Goal: Task Accomplishment & Management: Use online tool/utility

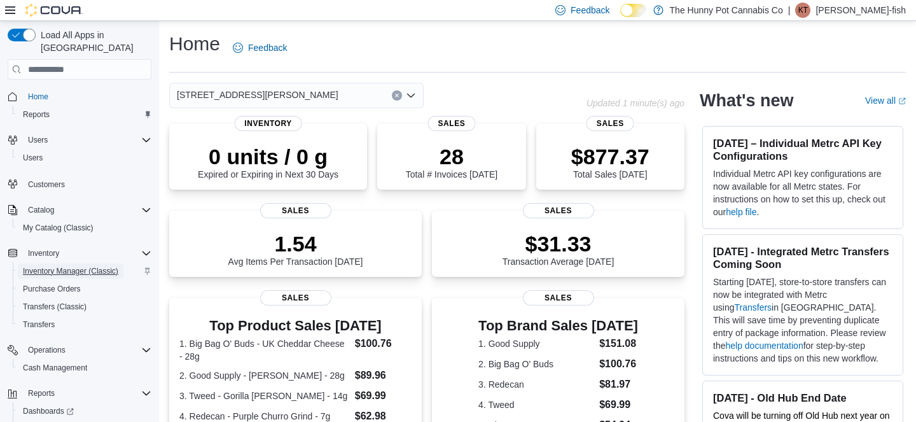
click at [63, 266] on span "Inventory Manager (Classic)" at bounding box center [70, 271] width 95 height 10
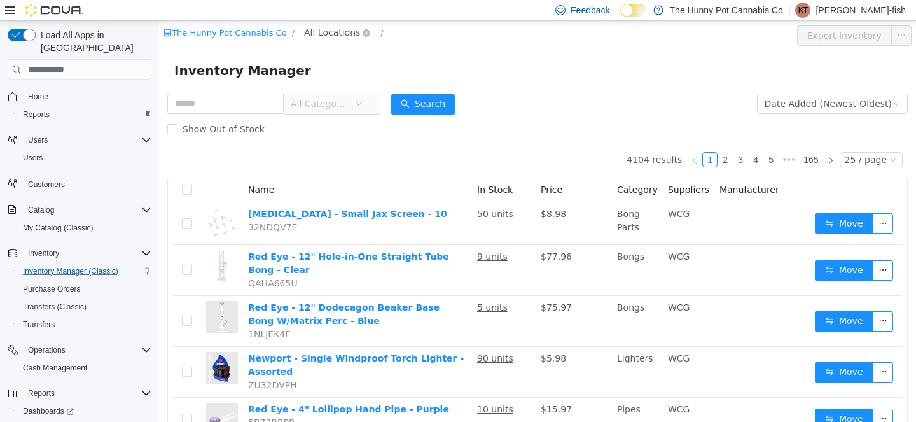
click at [322, 32] on span "All Locations" at bounding box center [332, 32] width 56 height 14
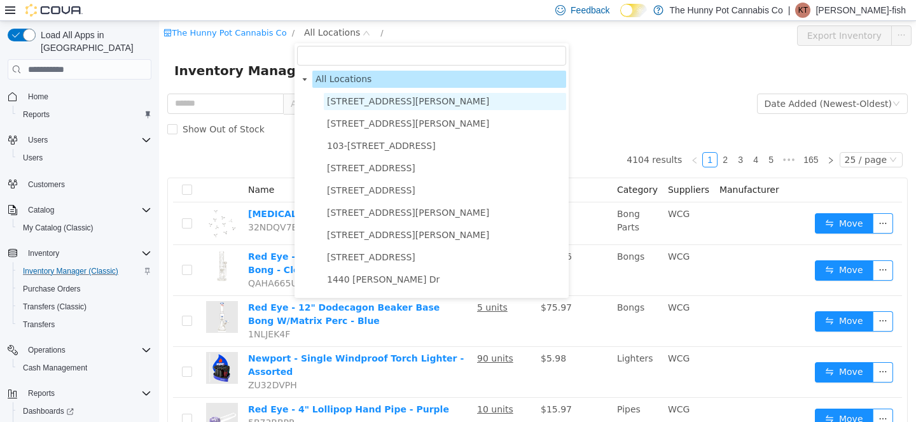
click at [350, 102] on span "[STREET_ADDRESS][PERSON_NAME]" at bounding box center [408, 101] width 162 height 10
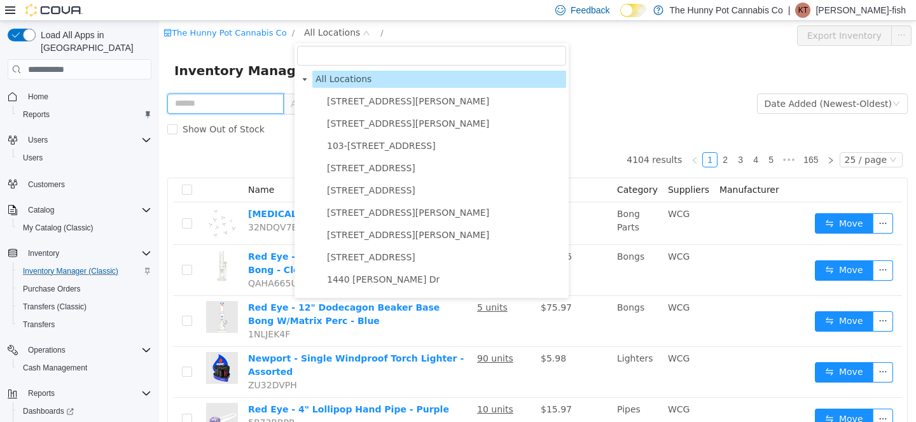
click at [214, 97] on input "text" at bounding box center [225, 104] width 116 height 20
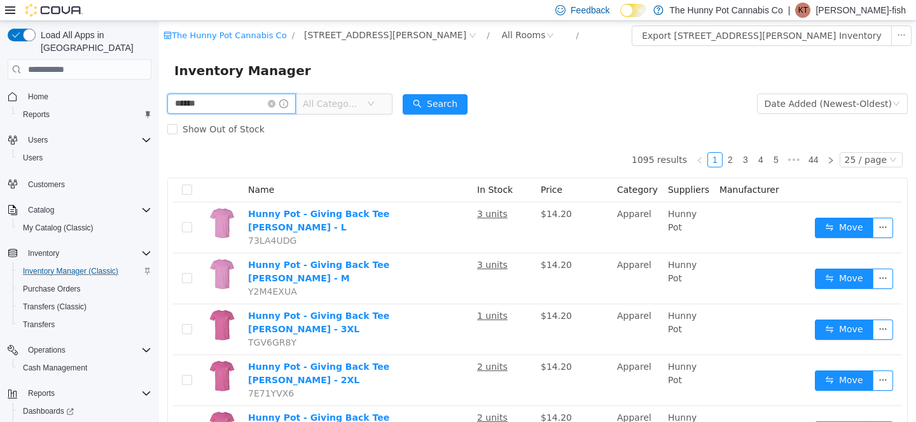
type input "******"
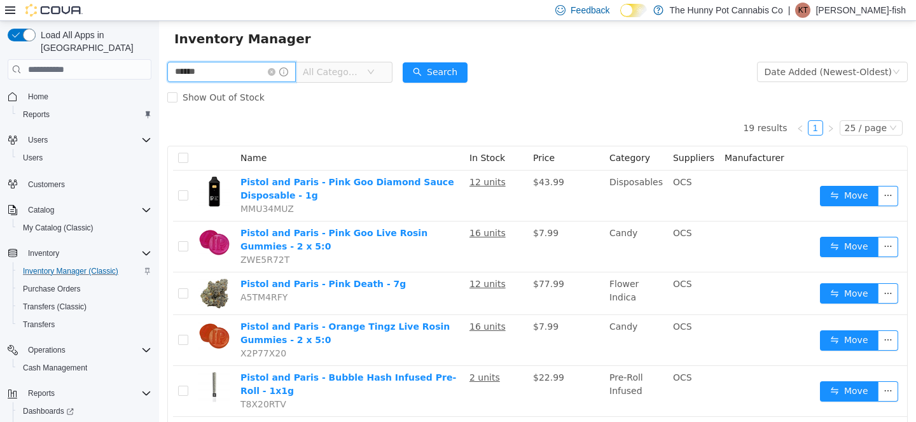
scroll to position [36, 0]
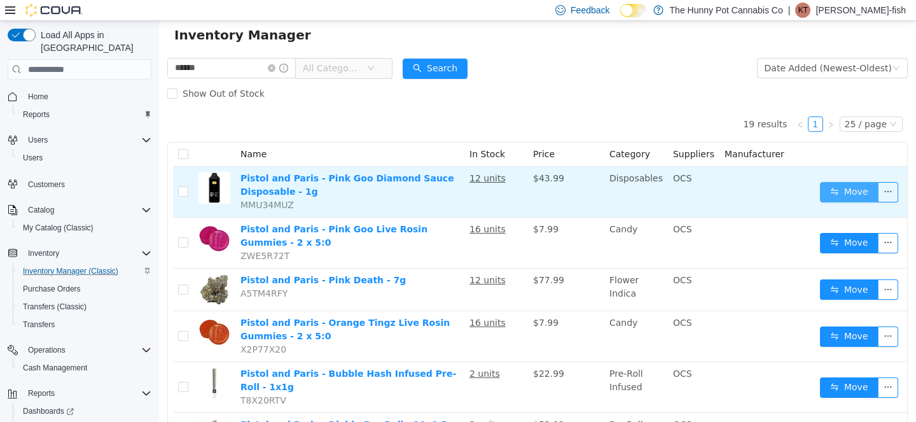
click at [840, 191] on button "Move" at bounding box center [849, 192] width 59 height 20
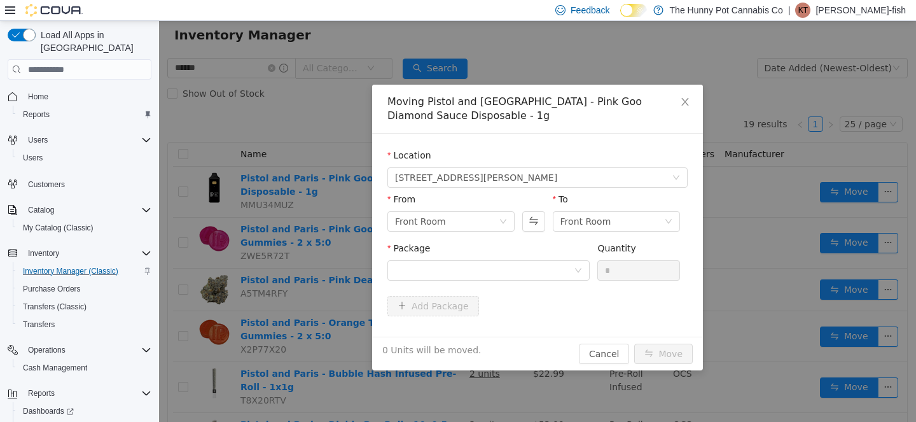
click at [625, 232] on div "To Front Room" at bounding box center [616, 215] width 127 height 44
click at [617, 221] on div "Front Room" at bounding box center [613, 221] width 104 height 19
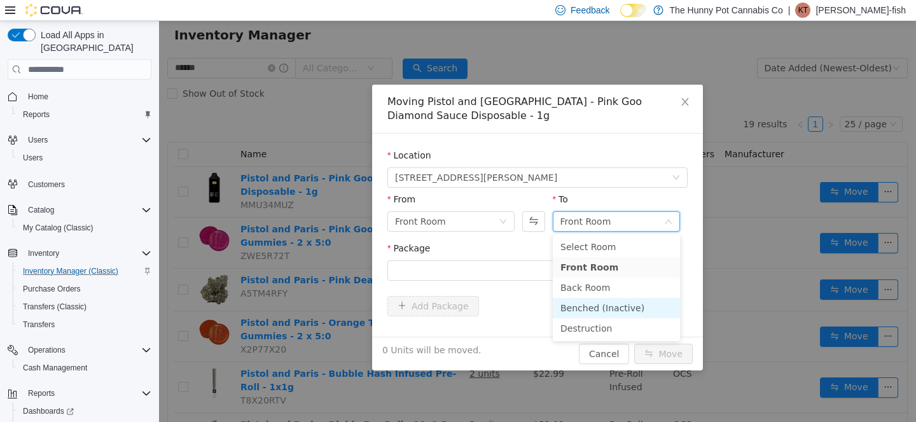
click at [601, 304] on li "Benched (Inactive)" at bounding box center [616, 308] width 127 height 20
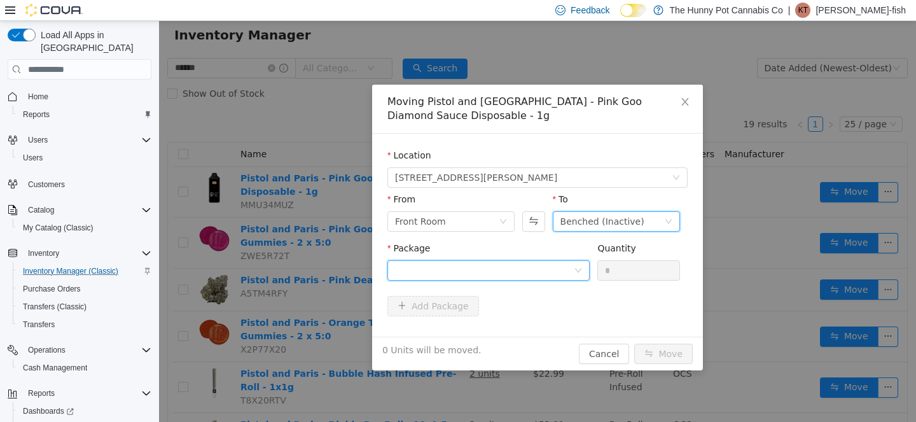
click at [438, 265] on div at bounding box center [484, 270] width 179 height 19
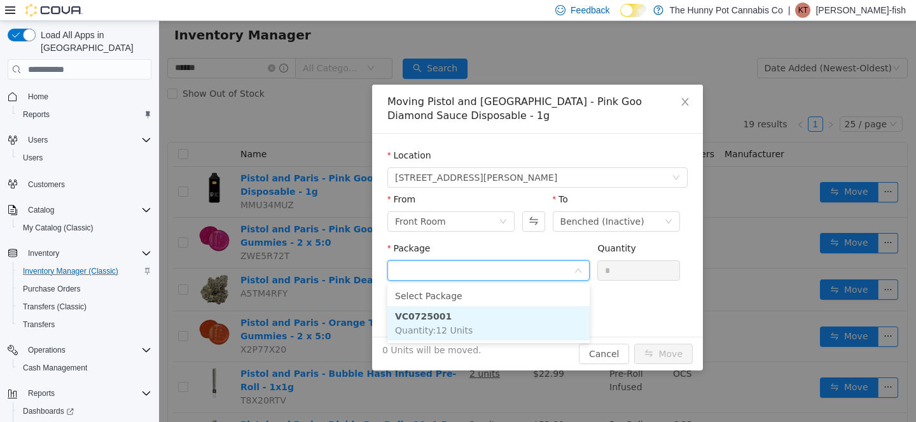
click at [459, 336] on li "VC0725001 Quantity : 12 Units" at bounding box center [489, 323] width 202 height 34
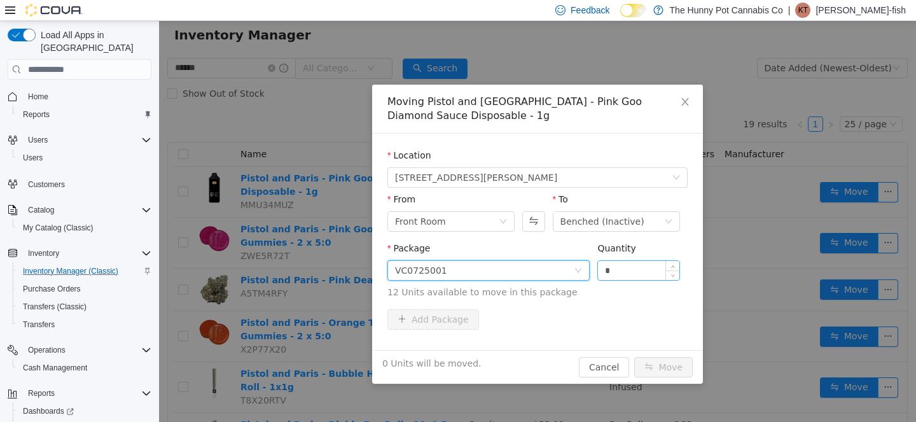
click at [637, 274] on input "*" at bounding box center [638, 270] width 81 height 19
type input "*"
click at [634, 357] on button "Move" at bounding box center [663, 367] width 59 height 20
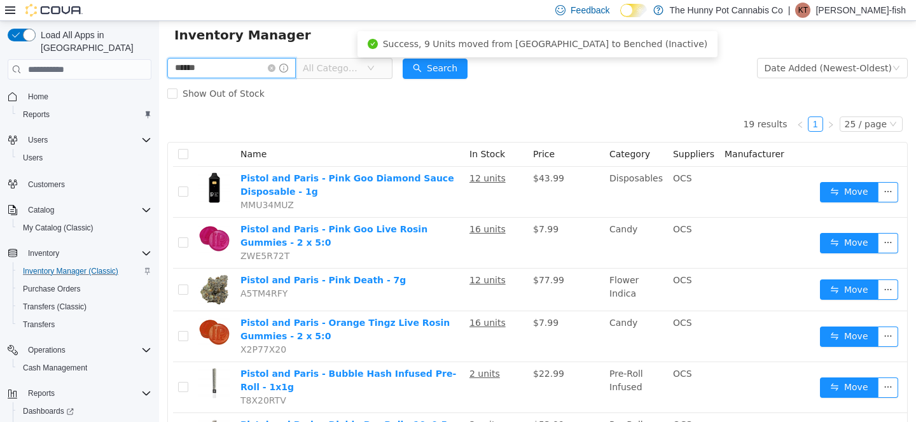
click at [224, 64] on input "******" at bounding box center [231, 68] width 129 height 20
type input "******"
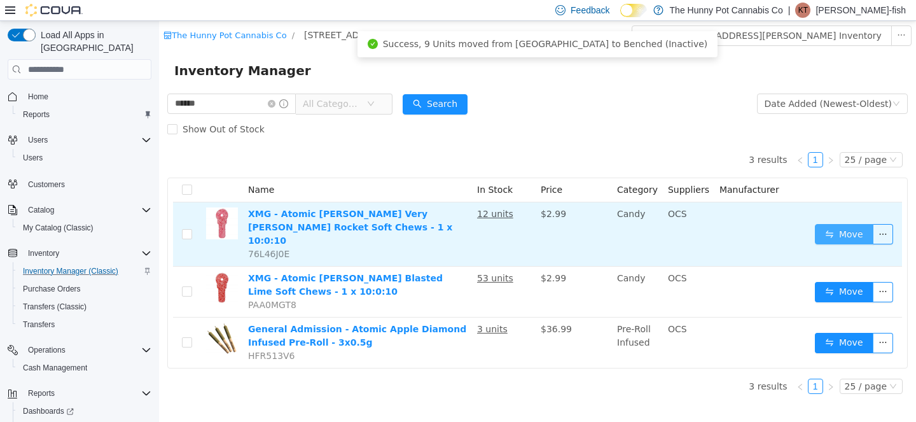
click at [846, 230] on button "Move" at bounding box center [844, 234] width 59 height 20
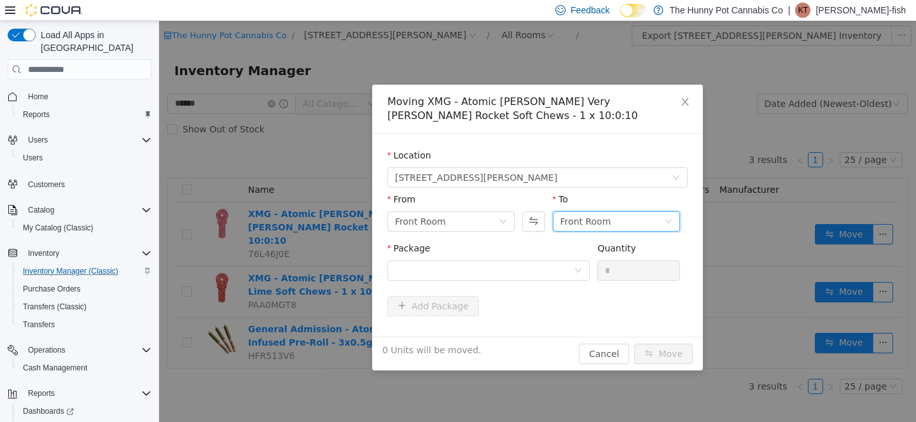
click at [631, 223] on div "Front Room" at bounding box center [613, 221] width 104 height 19
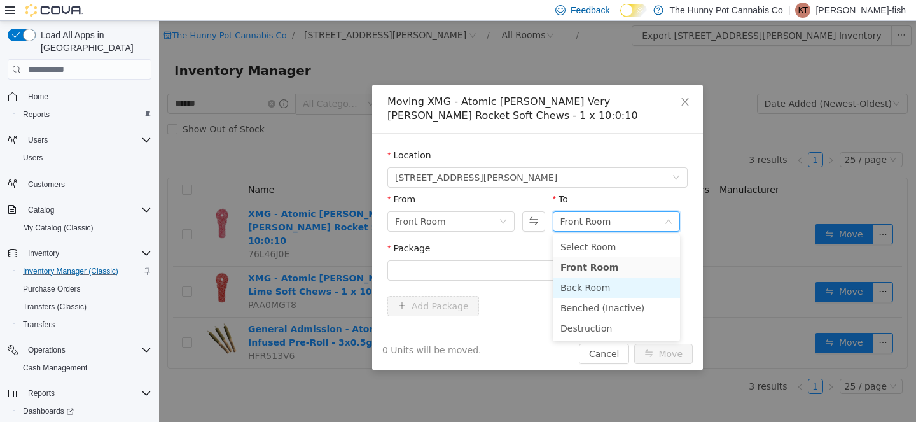
click at [580, 284] on li "Back Room" at bounding box center [616, 287] width 127 height 20
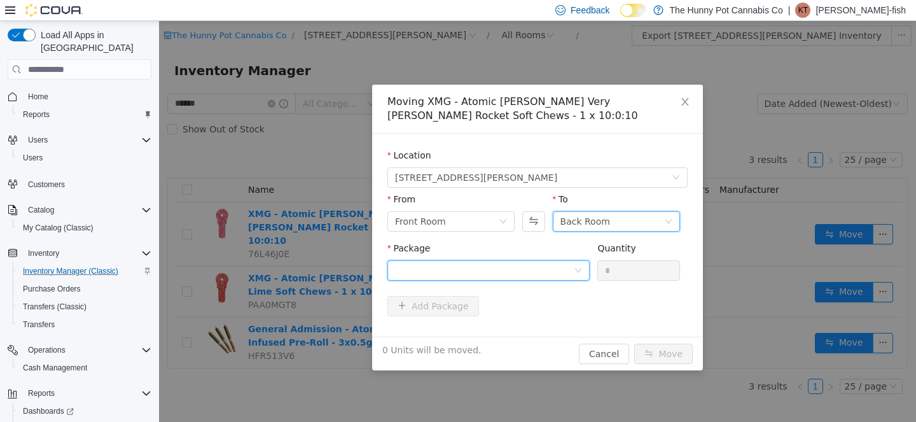
click at [476, 265] on div at bounding box center [484, 270] width 179 height 19
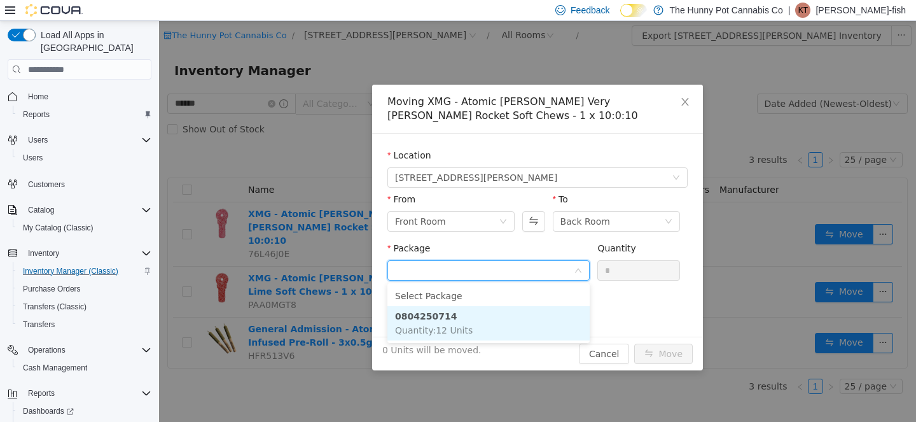
click at [464, 327] on span "Quantity : 12 Units" at bounding box center [434, 330] width 78 height 10
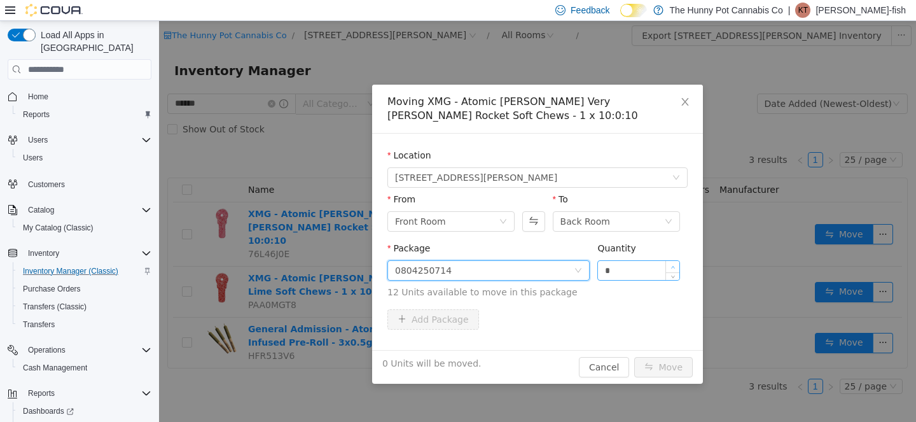
type input "*"
click at [673, 265] on icon "icon: up" at bounding box center [673, 267] width 4 height 4
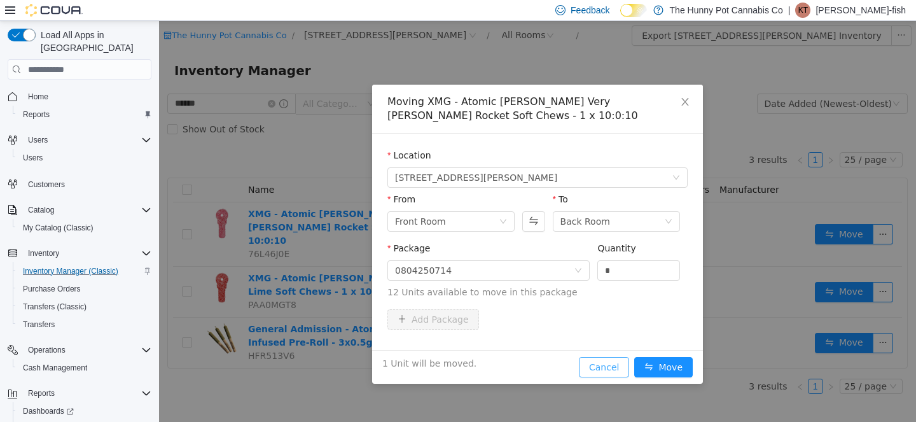
click at [612, 366] on button "Cancel" at bounding box center [604, 367] width 50 height 20
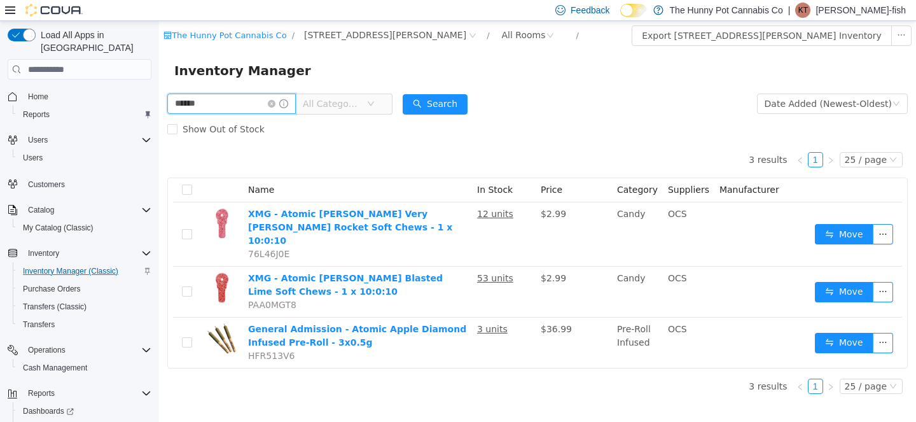
click at [214, 99] on input "******" at bounding box center [231, 104] width 129 height 20
type input "******"
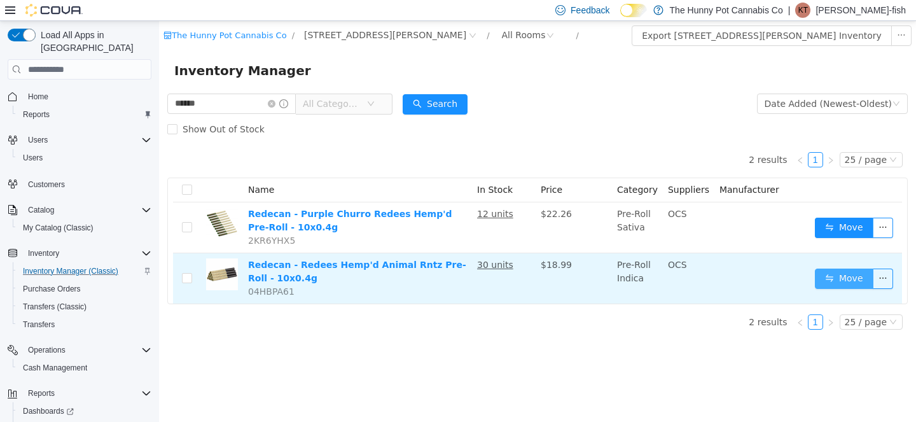
click at [846, 281] on button "Move" at bounding box center [844, 279] width 59 height 20
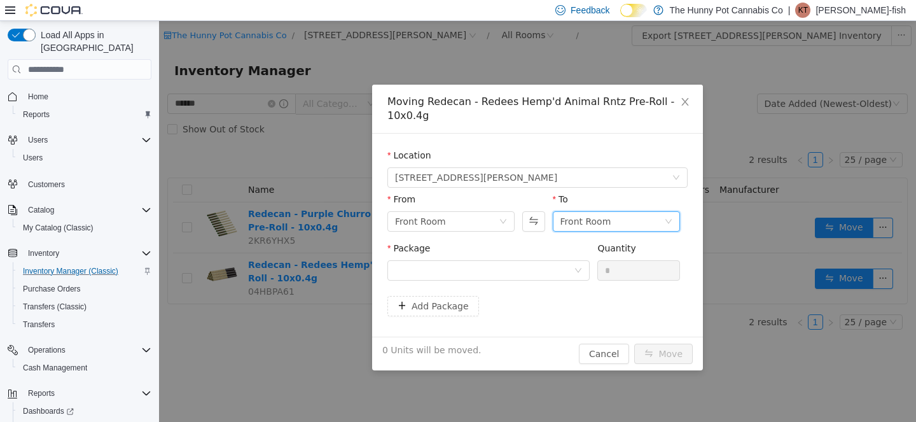
click at [615, 225] on div "Front Room" at bounding box center [613, 221] width 104 height 19
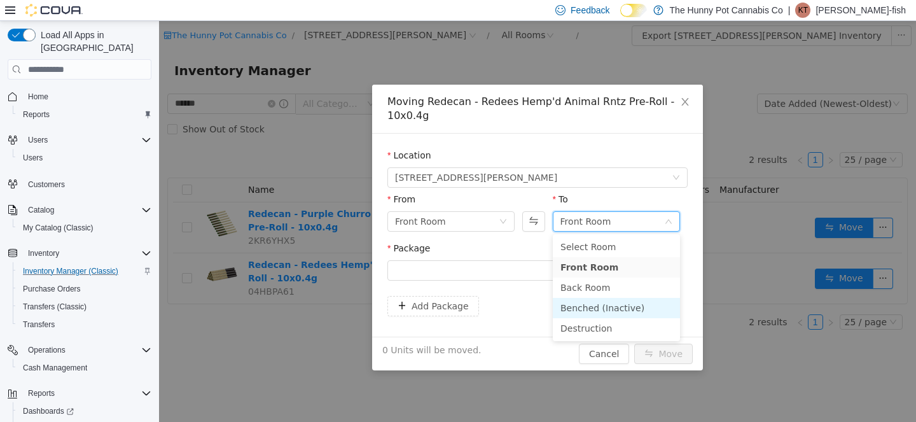
click at [613, 309] on li "Benched (Inactive)" at bounding box center [616, 308] width 127 height 20
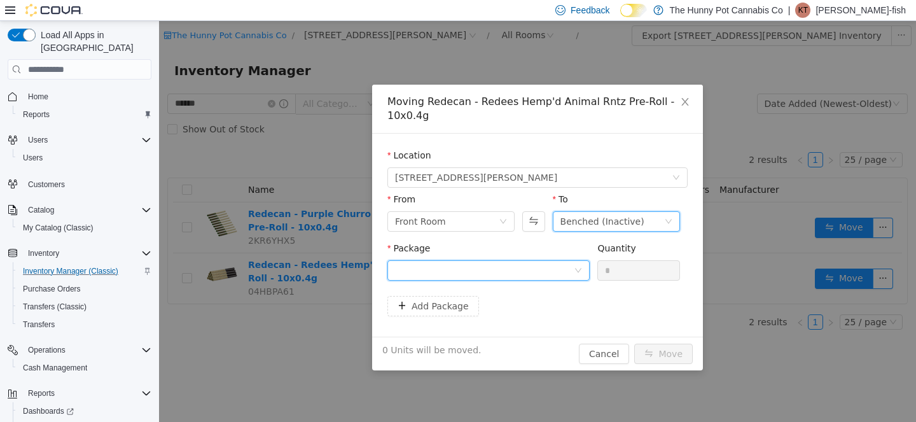
click at [485, 262] on div at bounding box center [484, 270] width 179 height 19
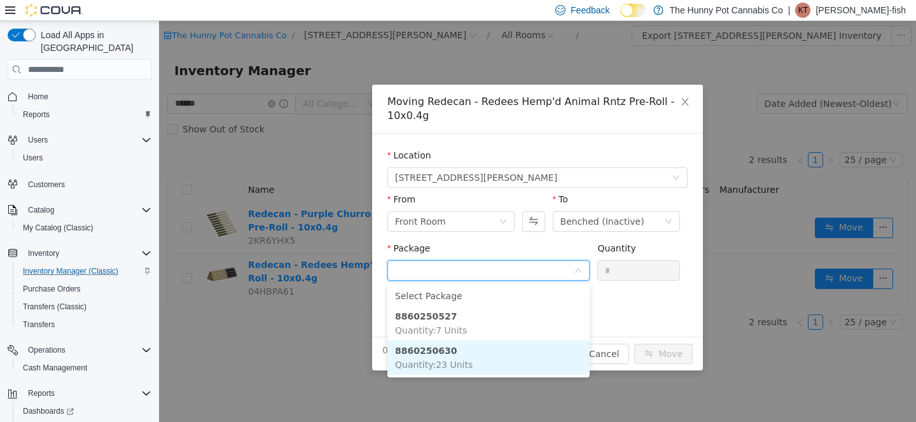
click at [479, 358] on li "8860250630 Quantity : 23 Units" at bounding box center [489, 357] width 202 height 34
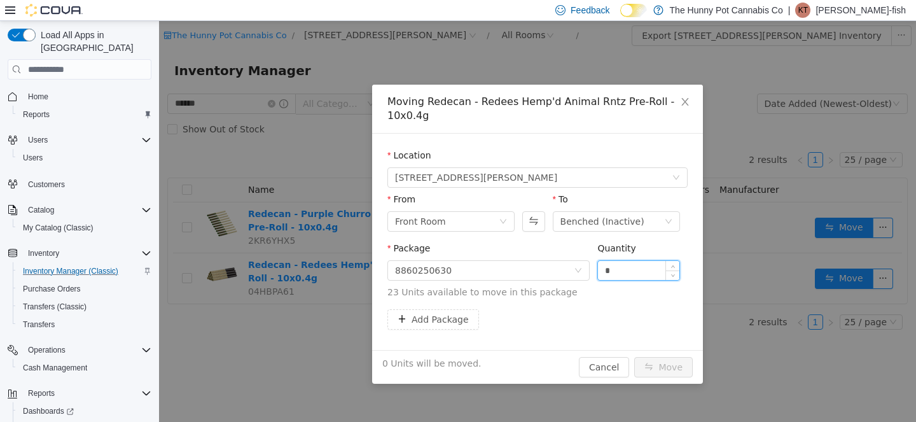
click at [634, 262] on input "*" at bounding box center [638, 270] width 81 height 19
type input "**"
click at [671, 368] on button "Move" at bounding box center [663, 367] width 59 height 20
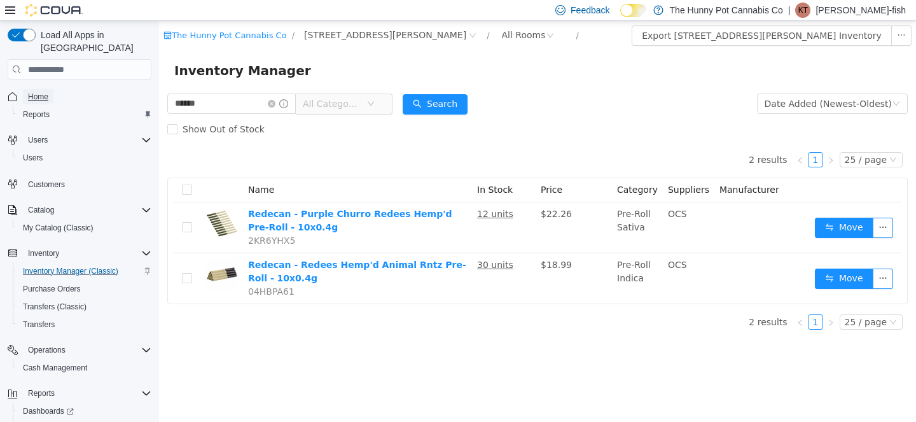
click at [38, 92] on span "Home" at bounding box center [38, 97] width 20 height 10
